Goal: Task Accomplishment & Management: Use online tool/utility

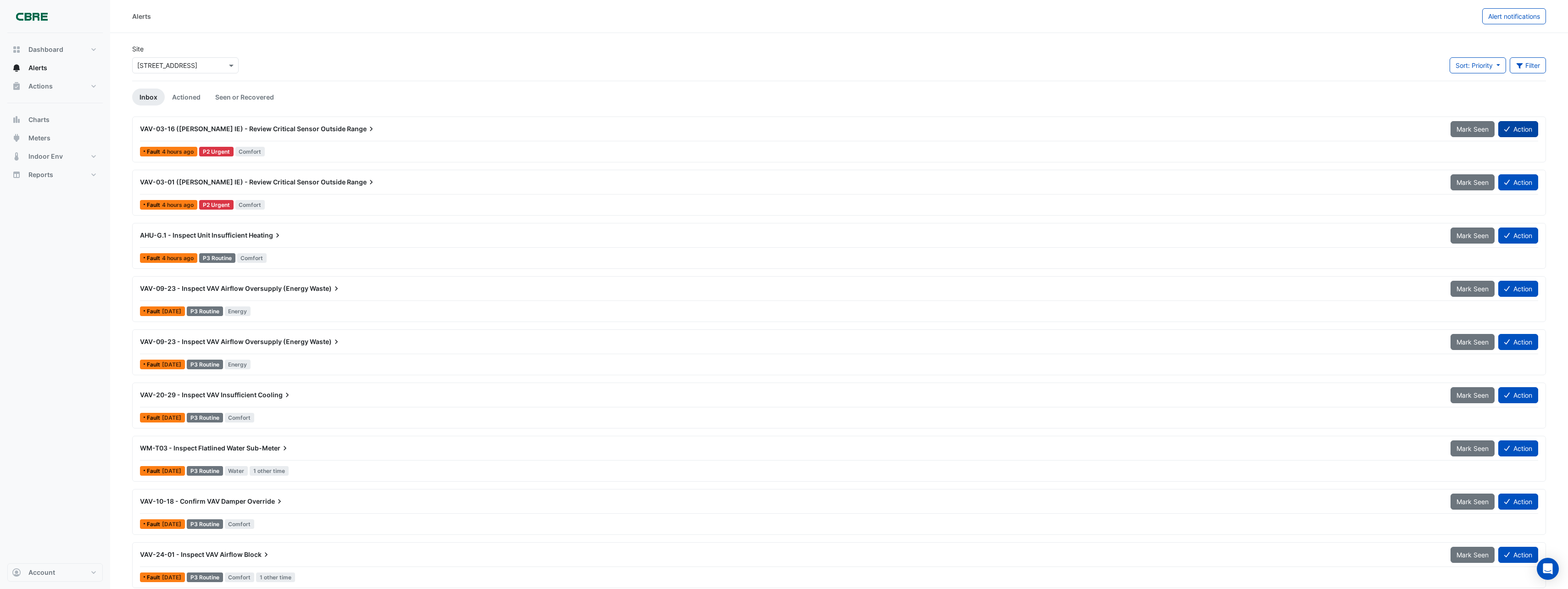
click at [1507, 130] on icon at bounding box center [1506, 129] width 6 height 7
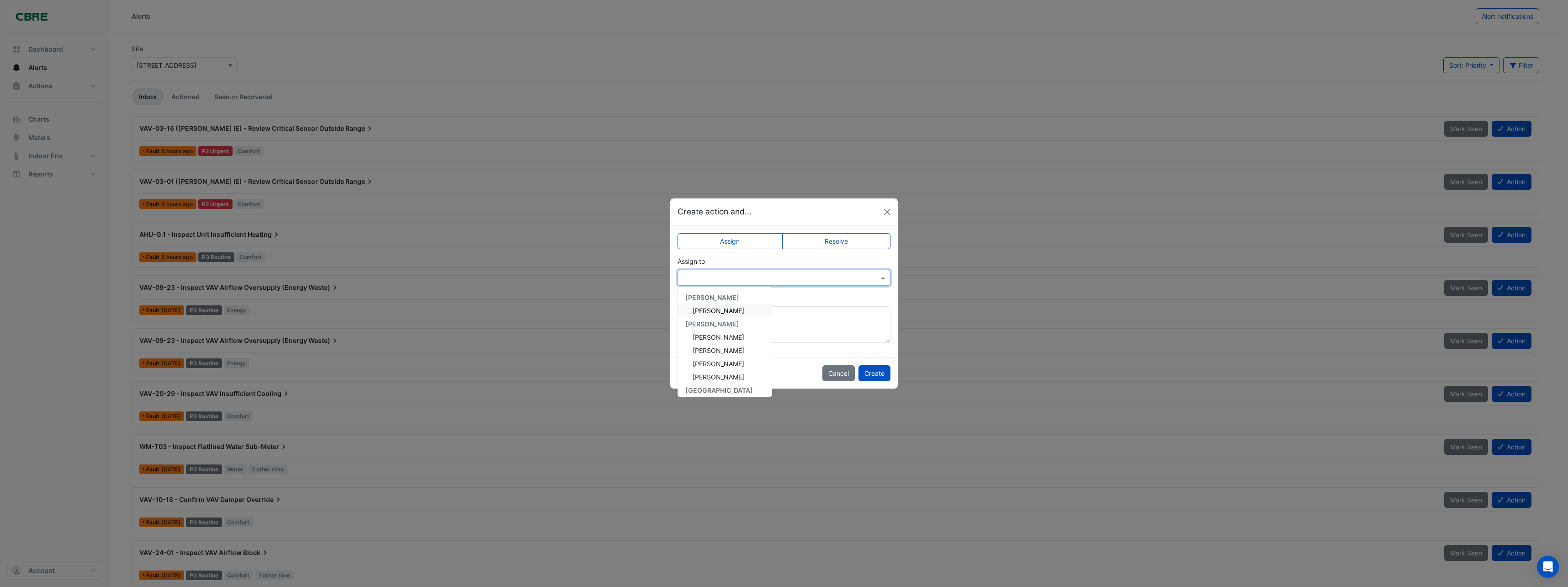
click at [807, 277] on input "text" at bounding box center [774, 278] width 184 height 10
click at [737, 357] on span "[PERSON_NAME]" at bounding box center [718, 360] width 52 height 8
click at [884, 371] on button "Create" at bounding box center [874, 373] width 32 height 16
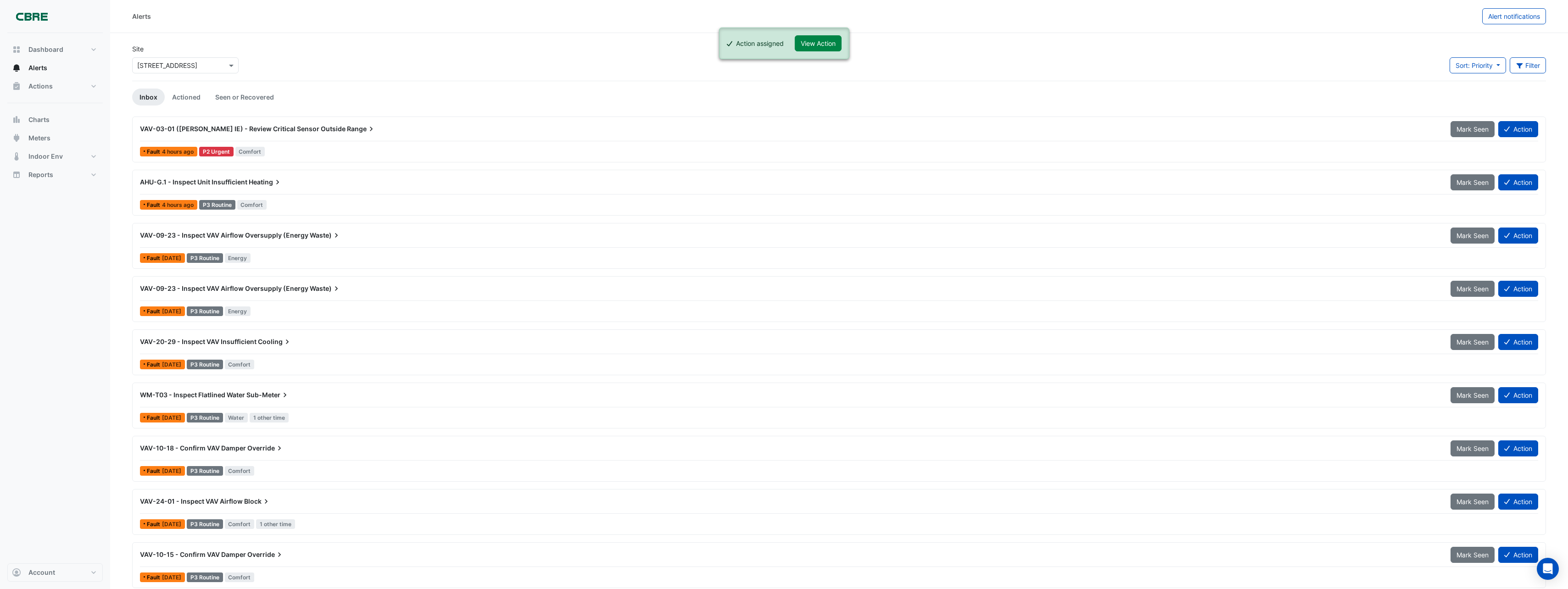
click at [1523, 139] on div "VAV-03-01 ([PERSON_NAME] IE) - Review Critical Sensor Outside Range Mark Seen A…" at bounding box center [839, 131] width 1398 height 21
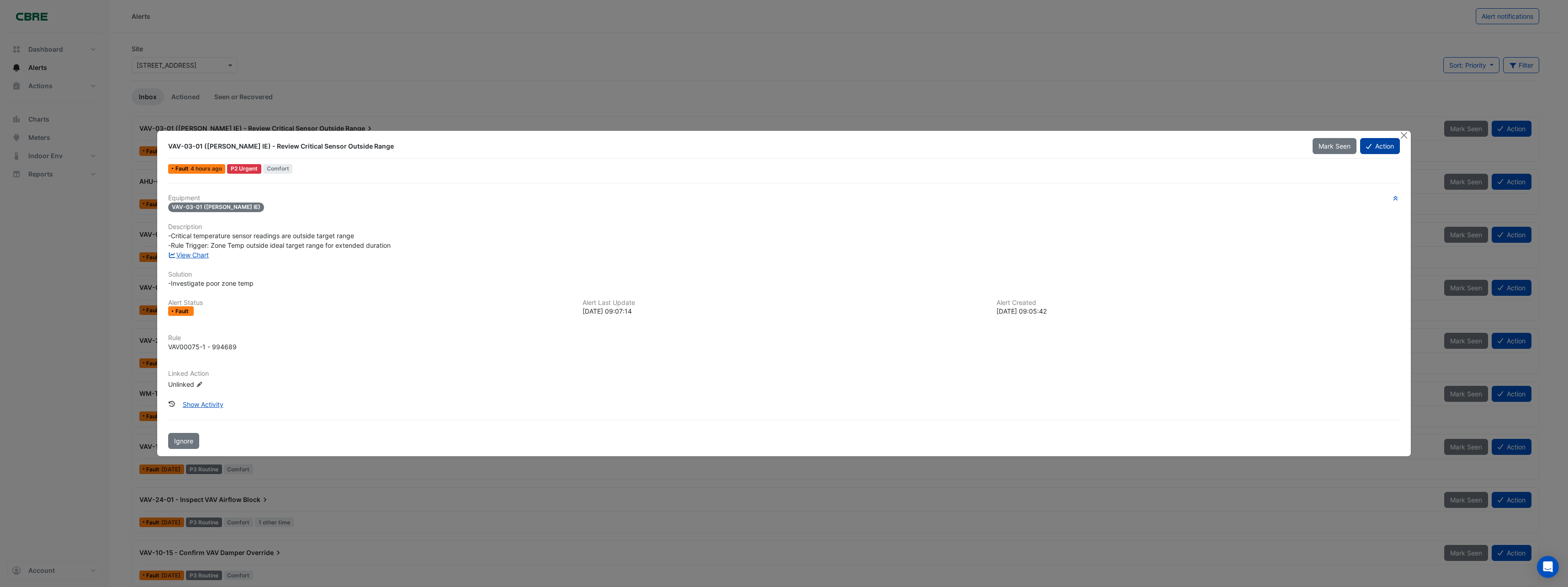
click at [1379, 147] on button "Action" at bounding box center [1379, 146] width 40 height 16
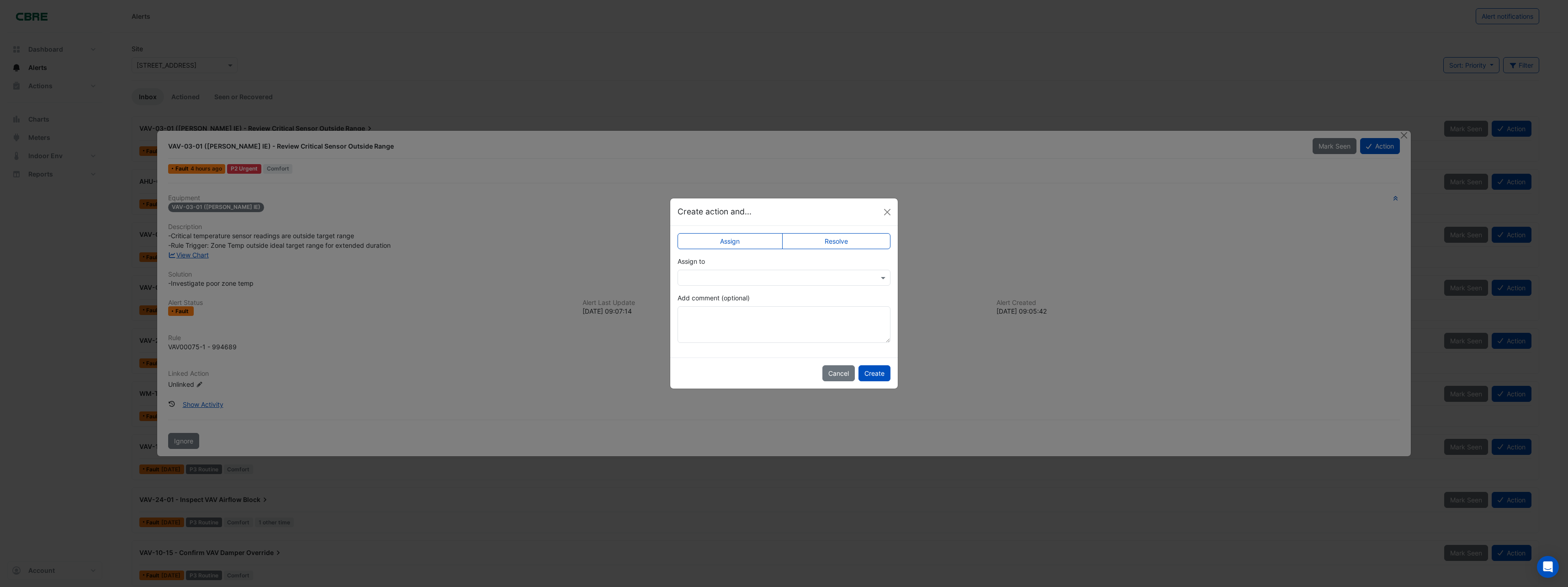
click at [751, 281] on input "text" at bounding box center [774, 278] width 184 height 10
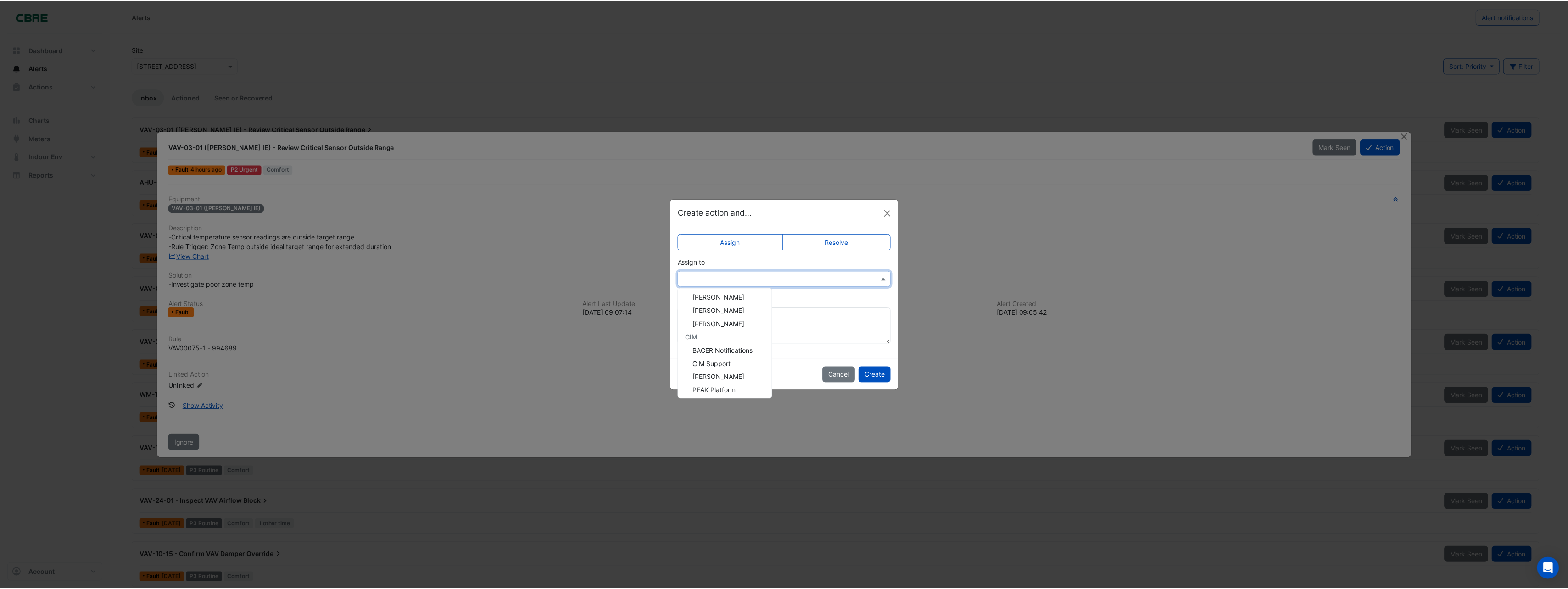
scroll to position [177, 0]
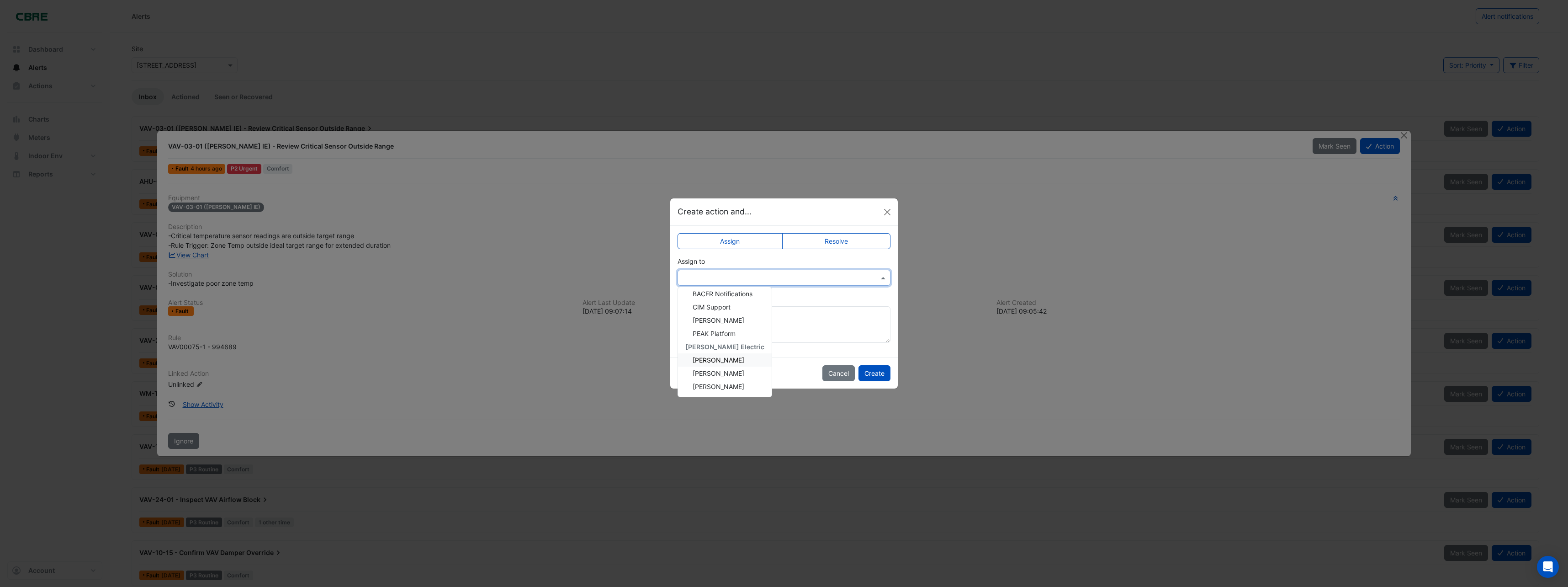
drag, startPoint x: 723, startPoint y: 363, endPoint x: 779, endPoint y: 369, distance: 56.3
click at [723, 363] on span "[PERSON_NAME]" at bounding box center [718, 360] width 52 height 8
click at [878, 371] on button "Create" at bounding box center [874, 373] width 32 height 16
